Goal: Information Seeking & Learning: Understand process/instructions

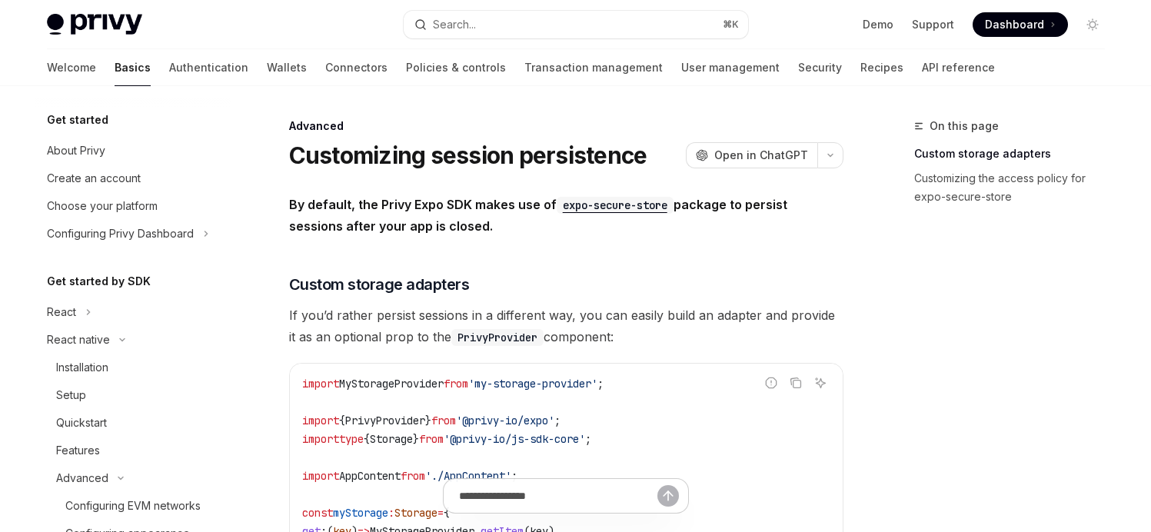
scroll to position [372, 0]
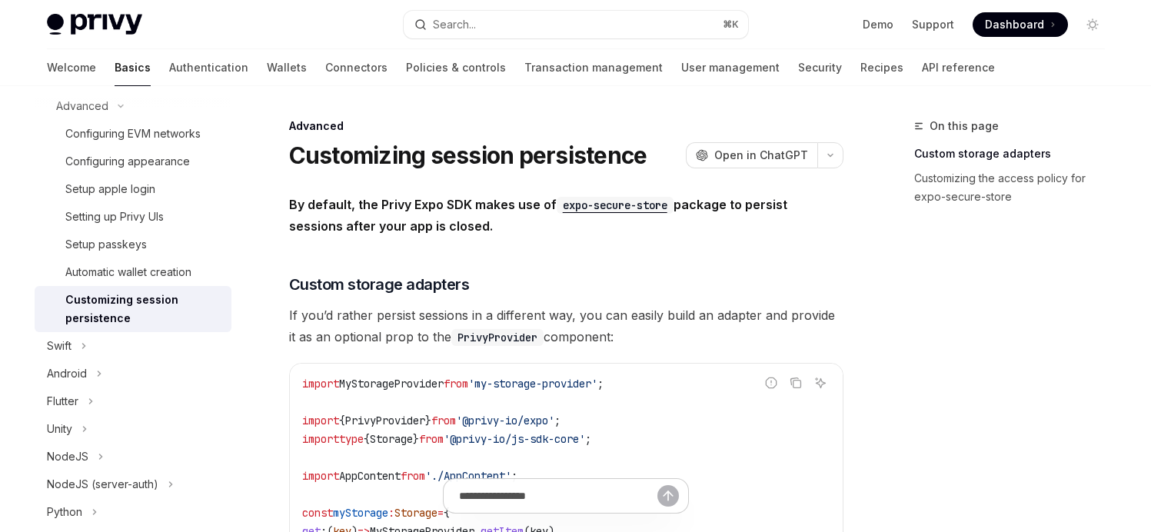
type textarea "*"
